Goal: Task Accomplishment & Management: Complete application form

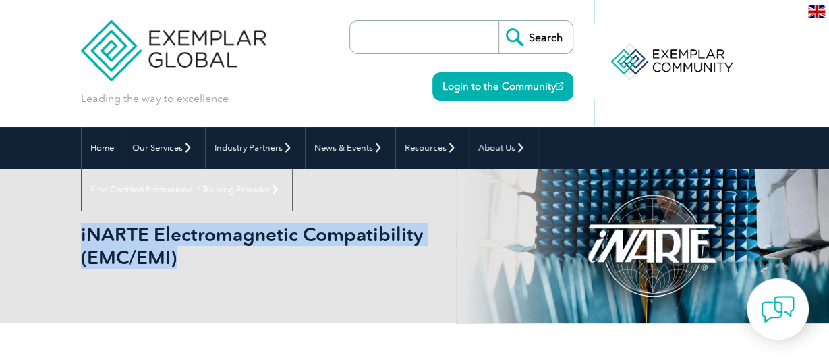
drag, startPoint x: 82, startPoint y: 230, endPoint x: 184, endPoint y: 251, distance: 104.6
click at [184, 251] on h1 "iNARTE Electromagnetic Compatibility (EMC/EMI)" at bounding box center [265, 246] width 368 height 46
copy h1 "iNARTE Electromagnetic Compatibility (EMC/EMI)"
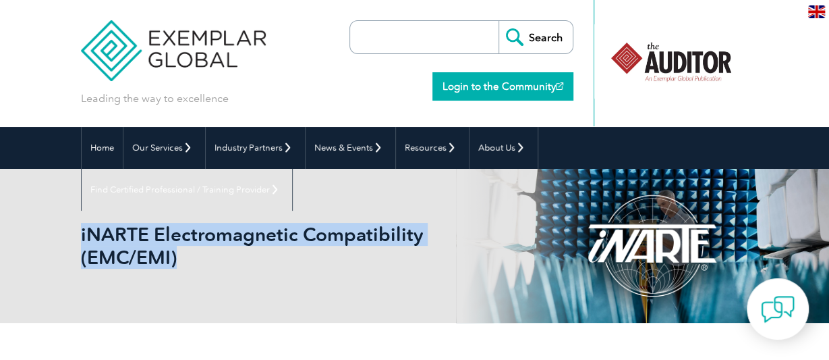
click at [511, 85] on link "Login to the Community" at bounding box center [502, 86] width 141 height 28
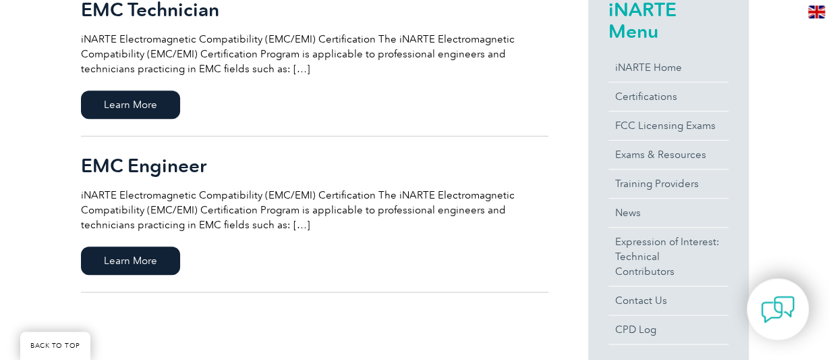
scroll to position [421, 0]
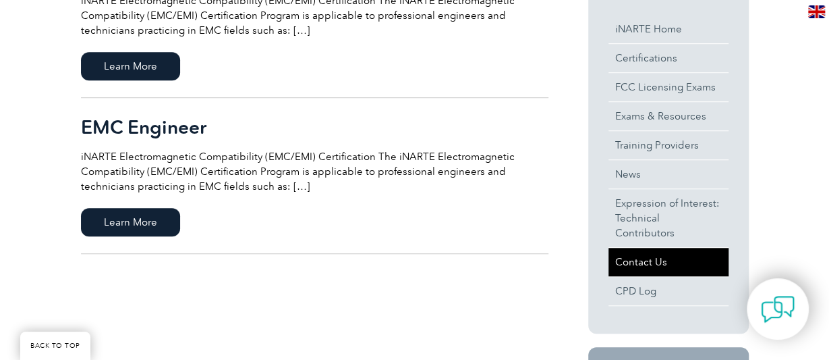
click at [631, 248] on link "Contact Us" at bounding box center [668, 262] width 120 height 28
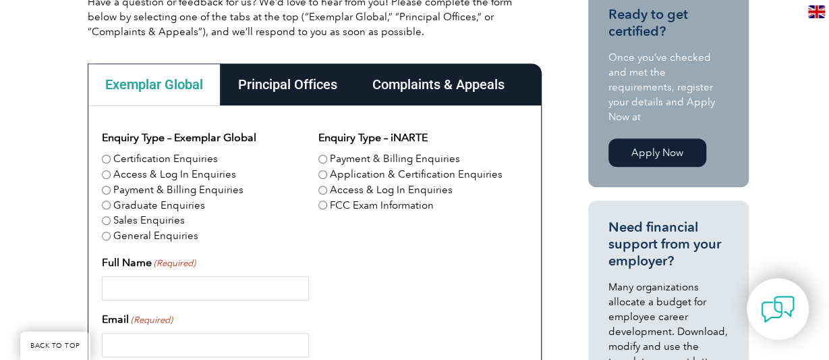
scroll to position [351, 0]
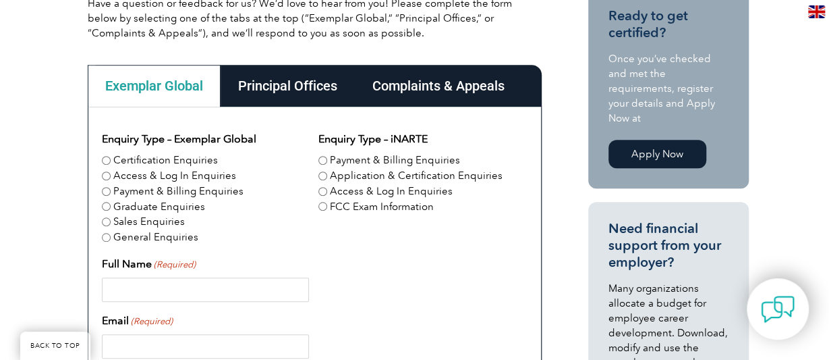
click at [326, 159] on input "Payment & Billing Enquiries" at bounding box center [322, 160] width 9 height 9
radio input "true"
click at [204, 283] on input "Full Name (Required)" at bounding box center [206, 289] width 208 height 24
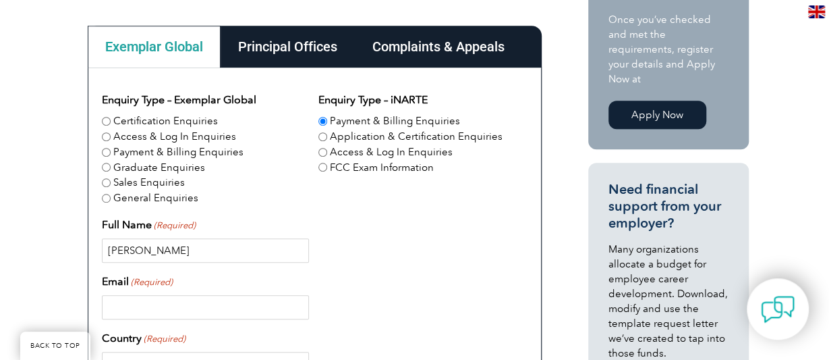
scroll to position [421, 0]
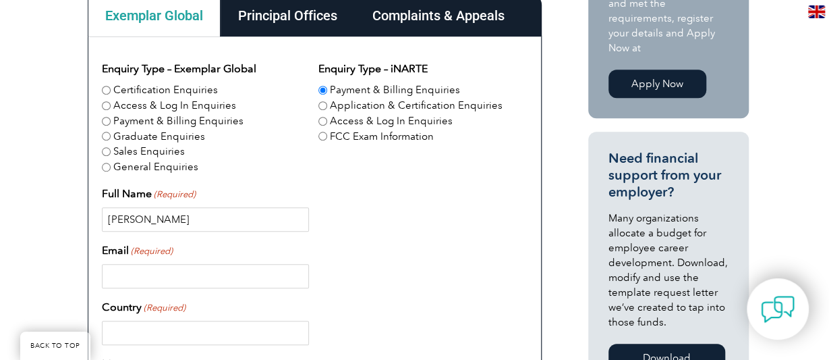
type input "Timothy Caron"
click at [195, 270] on input "Email (Required)" at bounding box center [206, 276] width 208 height 24
type input "tpc.caron@gmail.com"
type input "US"
type input "6023771115"
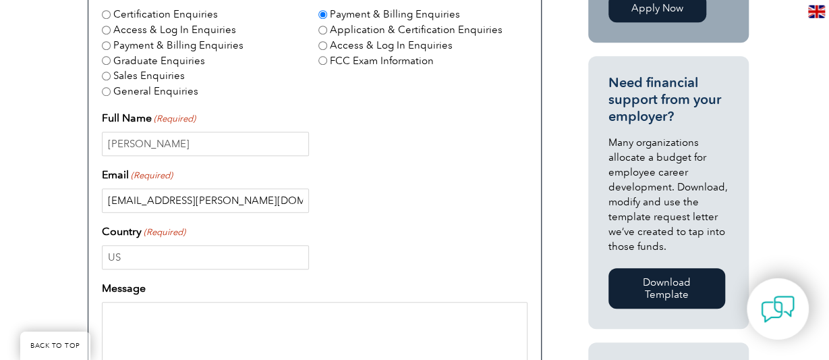
scroll to position [631, 0]
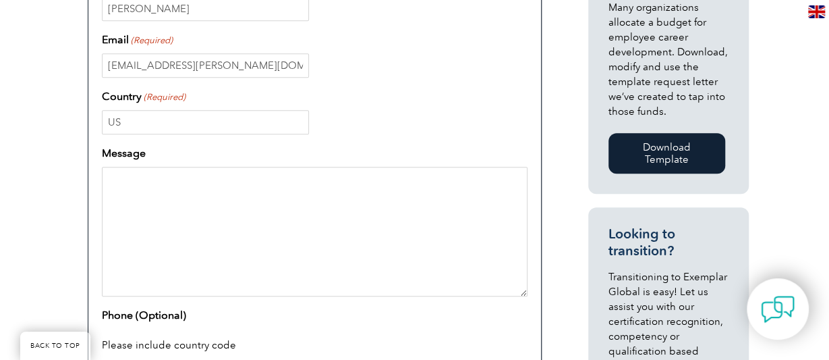
click at [193, 183] on textarea "Message" at bounding box center [315, 232] width 426 height 130
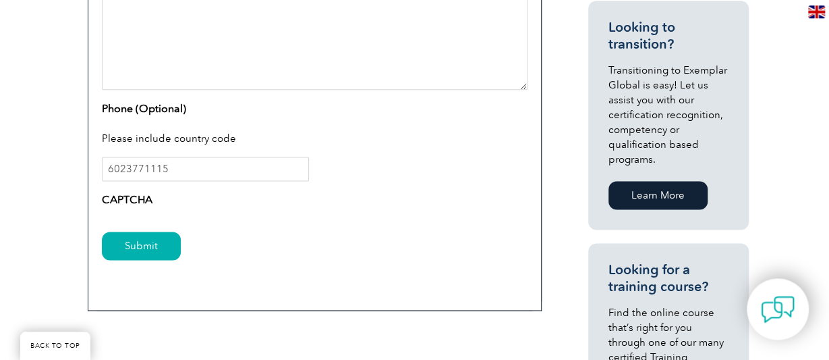
scroll to position [842, 0]
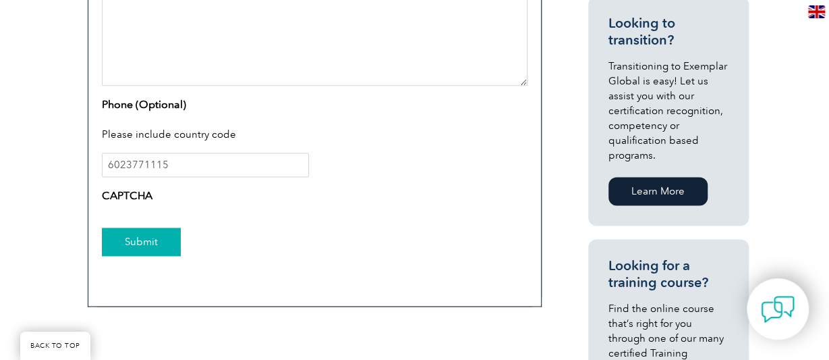
type textarea "Is there a number I can speak to real person about billing? And Login issues?"
click at [156, 241] on input "Submit" at bounding box center [141, 241] width 79 height 28
click at [148, 239] on input "Submit" at bounding box center [141, 241] width 79 height 28
click at [208, 161] on input "6023771115" at bounding box center [206, 164] width 208 height 24
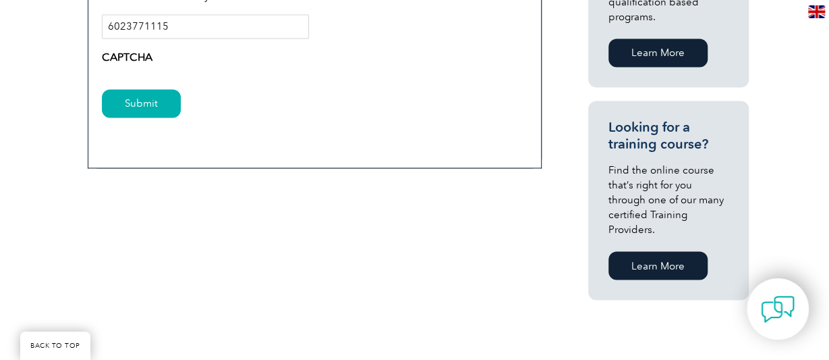
scroll to position [982, 0]
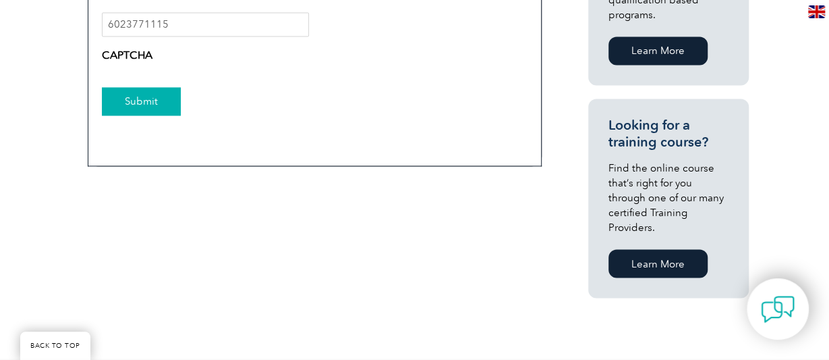
click at [147, 107] on input "Submit" at bounding box center [141, 101] width 79 height 28
click at [146, 104] on input "Submit" at bounding box center [141, 101] width 79 height 28
click at [146, 101] on input "Submit" at bounding box center [141, 101] width 79 height 28
click at [146, 100] on input "Submit" at bounding box center [141, 101] width 79 height 28
click at [145, 53] on label "CAPTCHA" at bounding box center [127, 55] width 51 height 16
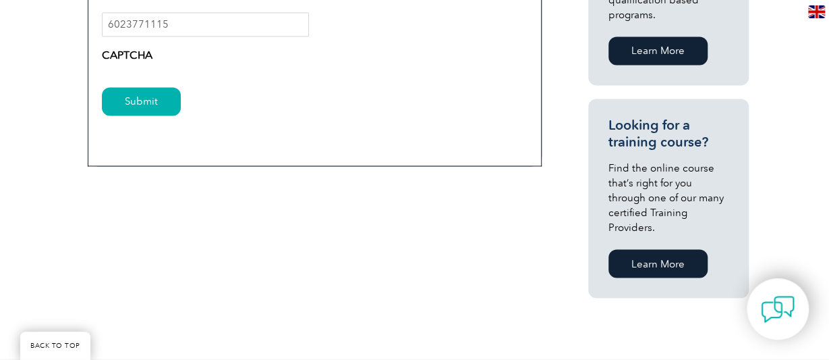
click at [145, 51] on label "CAPTCHA" at bounding box center [127, 55] width 51 height 16
click at [142, 102] on input "Submit" at bounding box center [141, 101] width 79 height 28
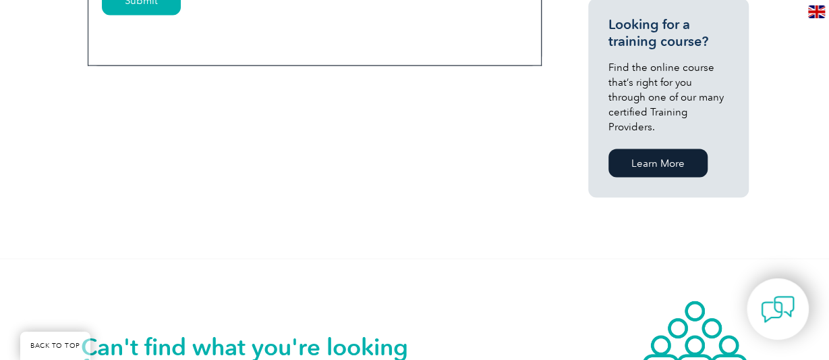
scroll to position [802, 0]
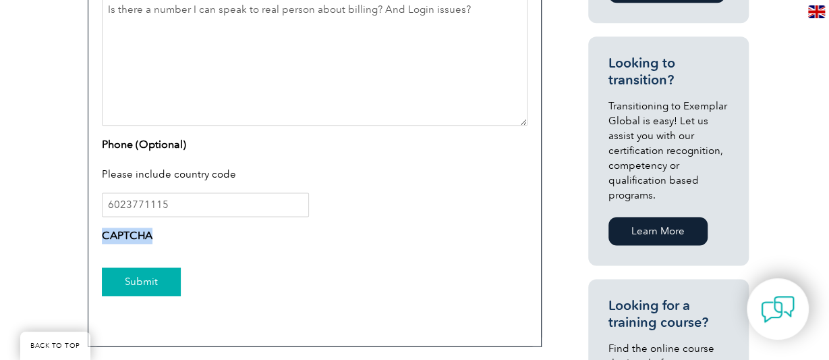
click at [157, 280] on input "Submit" at bounding box center [141, 281] width 79 height 28
click at [157, 279] on input "Submit" at bounding box center [141, 281] width 79 height 28
click at [157, 277] on input "Submit" at bounding box center [141, 281] width 79 height 28
click at [157, 274] on input "Submit" at bounding box center [141, 281] width 79 height 28
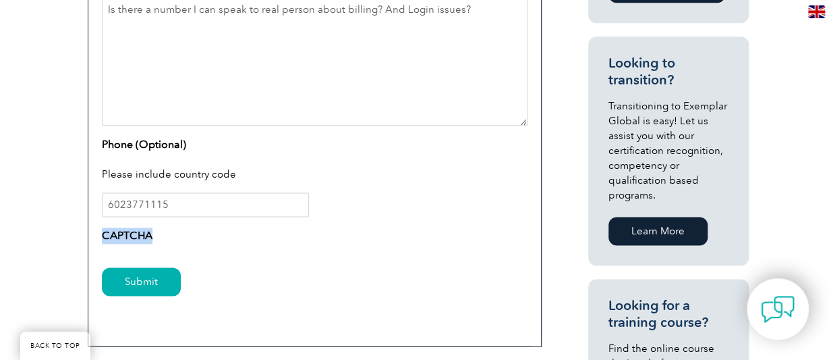
drag, startPoint x: 157, startPoint y: 274, endPoint x: 200, endPoint y: 246, distance: 51.3
click at [161, 271] on input "Submit" at bounding box center [141, 281] width 79 height 28
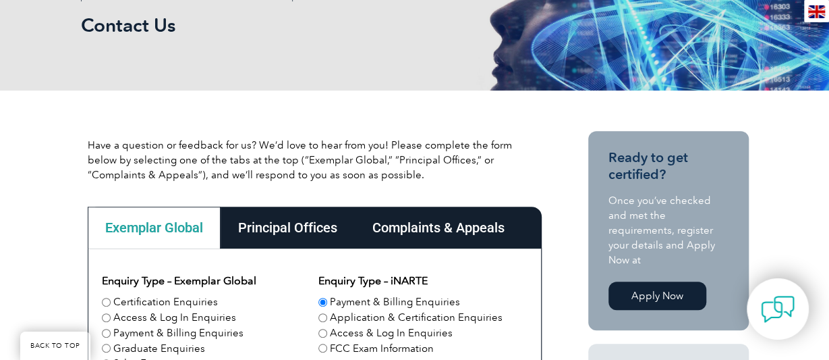
scroll to position [241, 0]
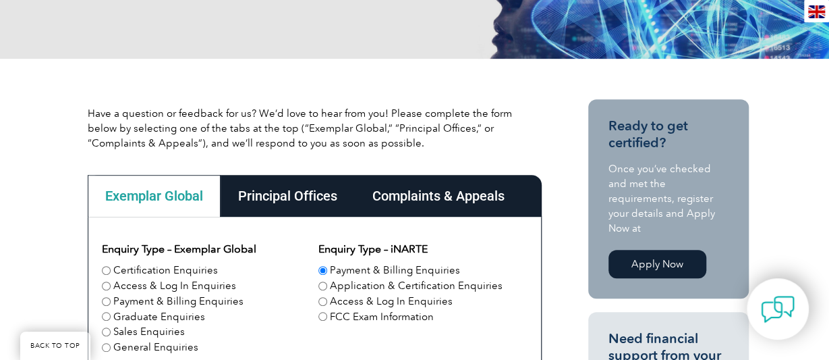
click at [145, 191] on div "Exemplar Global" at bounding box center [154, 196] width 133 height 42
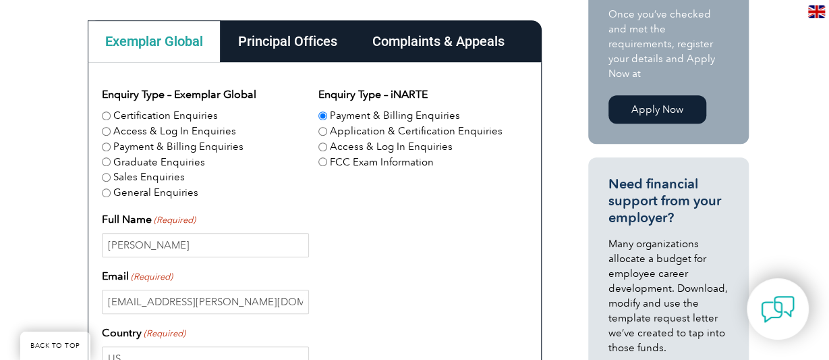
scroll to position [451, 0]
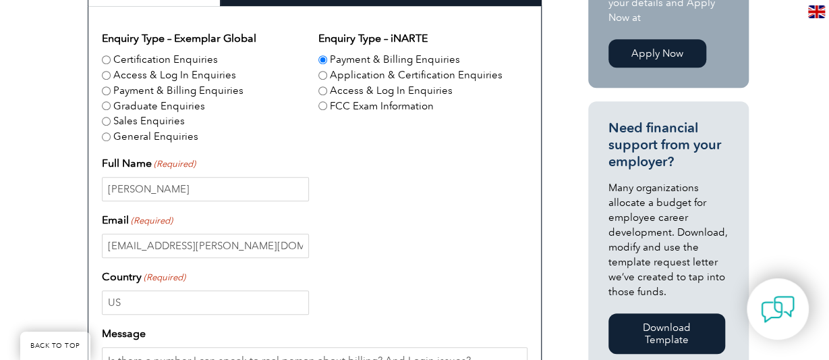
click at [105, 92] on input "Payment & Billing Enquiries" at bounding box center [106, 90] width 9 height 9
radio input "true"
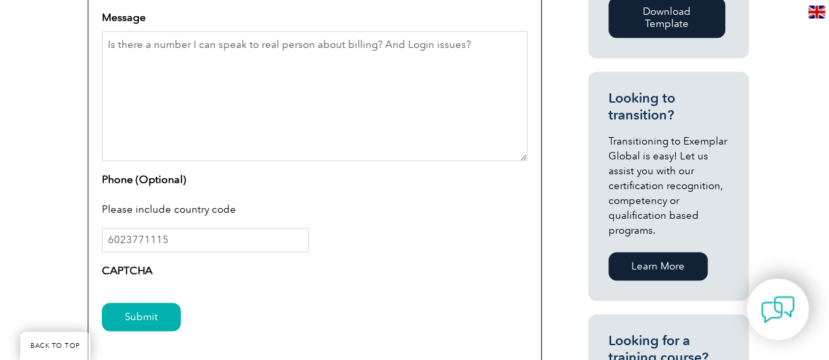
scroll to position [802, 0]
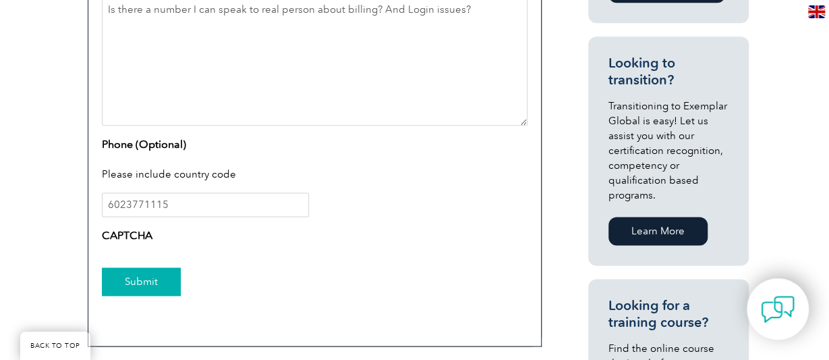
click at [137, 283] on input "Submit" at bounding box center [141, 281] width 79 height 28
click at [140, 281] on input "Submit" at bounding box center [141, 281] width 79 height 28
click at [123, 202] on input "6023771115" at bounding box center [206, 204] width 208 height 24
click at [148, 201] on input "602-3771115" at bounding box center [206, 204] width 208 height 24
type input "602-377-1115"
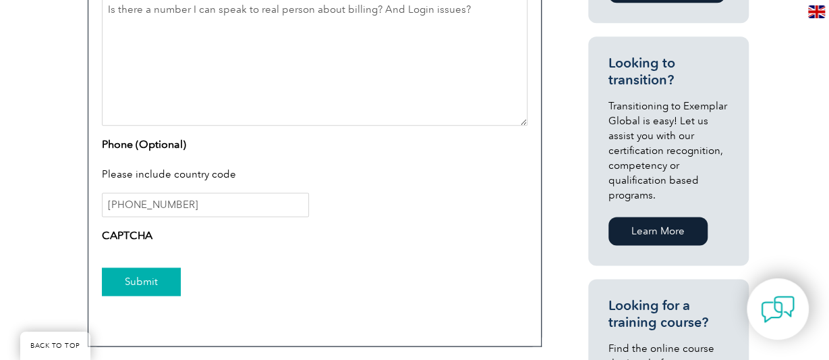
click at [150, 281] on input "Submit" at bounding box center [141, 281] width 79 height 28
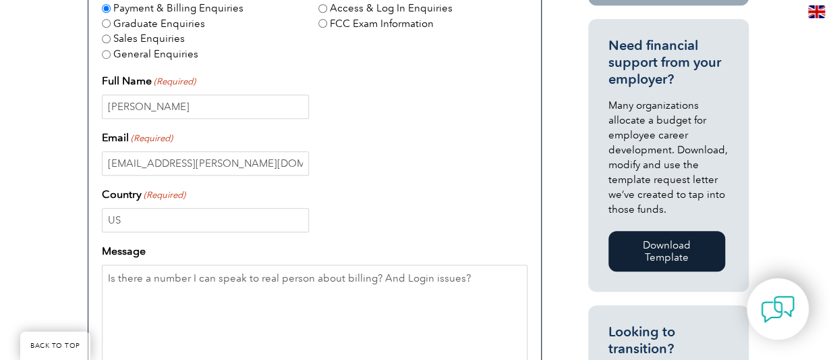
scroll to position [521, 0]
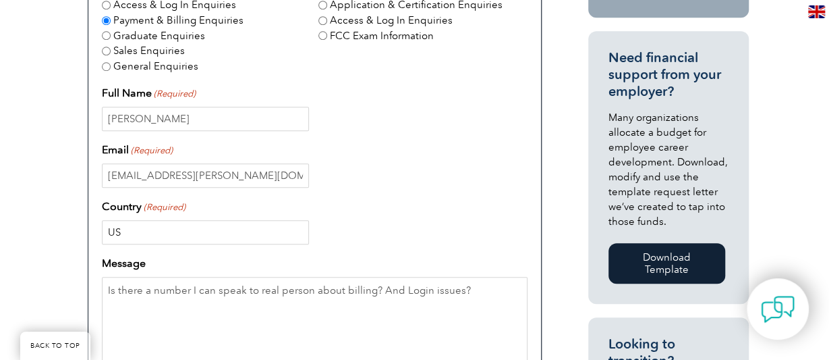
drag, startPoint x: 138, startPoint y: 235, endPoint x: 57, endPoint y: 227, distance: 81.3
click at [102, 227] on input "US" at bounding box center [206, 232] width 208 height 24
type input "United States"
click at [229, 175] on input "tpc.caron@gmail.com" at bounding box center [206, 175] width 208 height 24
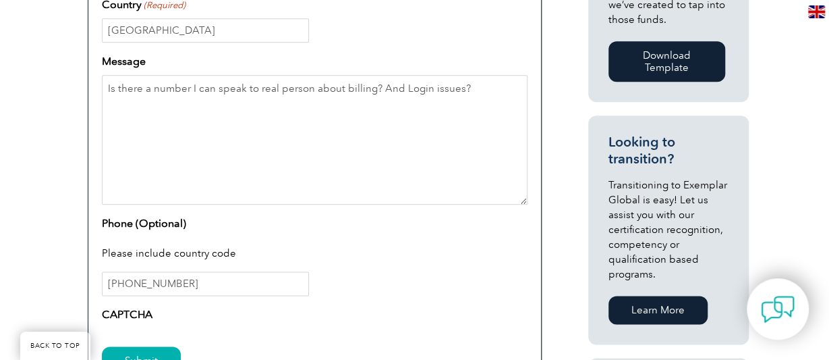
scroll to position [732, 0]
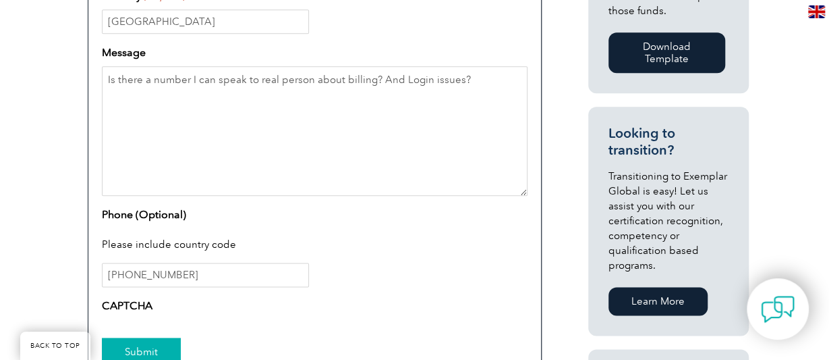
click at [161, 350] on input "Submit" at bounding box center [141, 351] width 79 height 28
click at [160, 347] on input "Submit" at bounding box center [141, 351] width 79 height 28
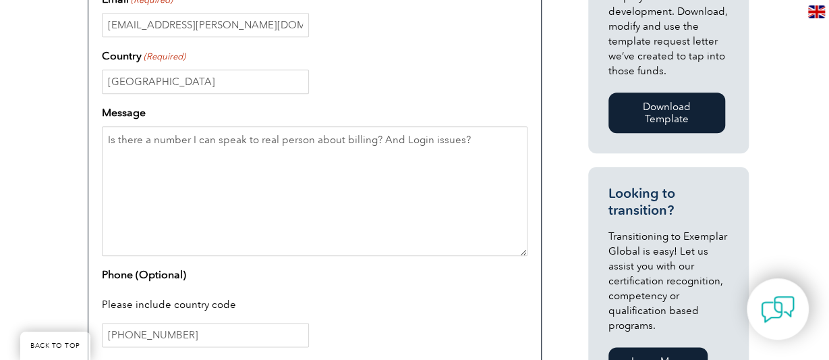
scroll to position [772, 0]
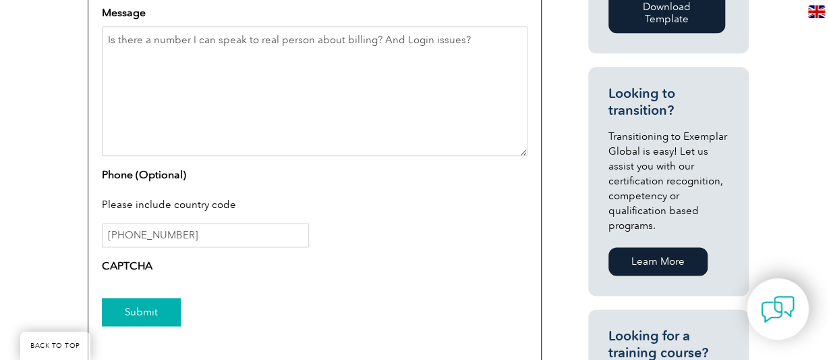
click at [146, 307] on input "Submit" at bounding box center [141, 311] width 79 height 28
click at [146, 306] on input "Submit" at bounding box center [141, 311] width 79 height 28
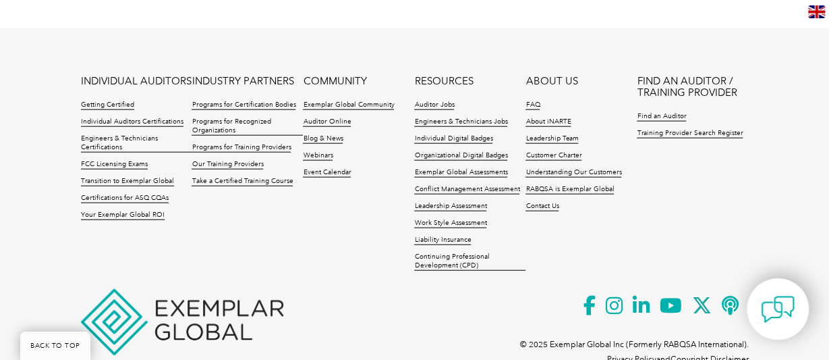
scroll to position [1503, 0]
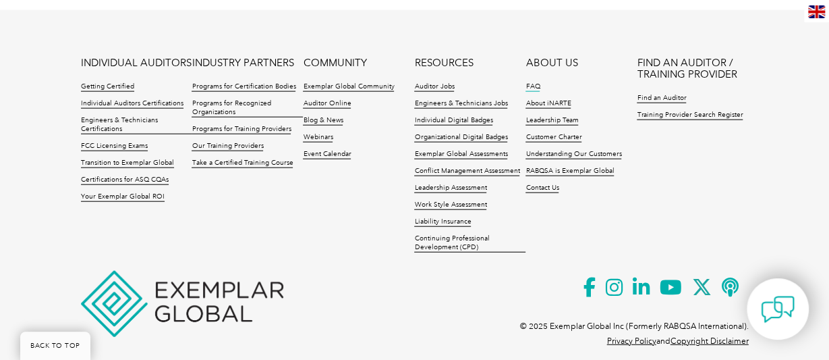
click at [534, 82] on link "FAQ" at bounding box center [532, 86] width 14 height 9
